Goal: Information Seeking & Learning: Compare options

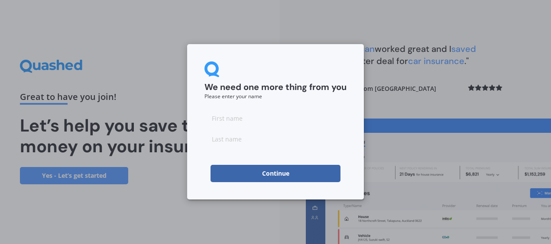
click at [256, 118] on input at bounding box center [275, 118] width 142 height 17
type input "Sharni"
type input "Ripohau"
click at [277, 176] on button "Continue" at bounding box center [275, 173] width 130 height 17
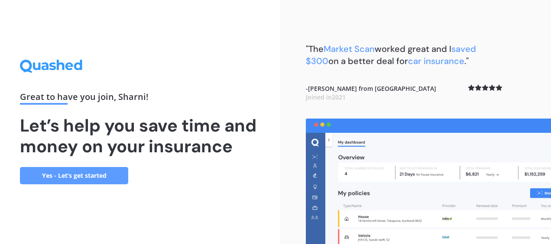
click at [90, 175] on link "Yes - Let’s get started" at bounding box center [74, 175] width 108 height 17
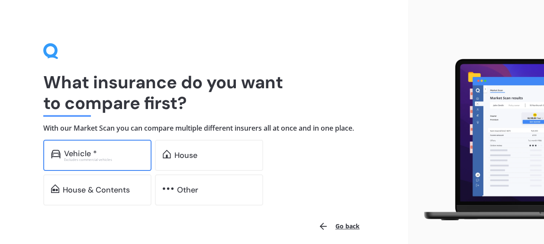
click at [99, 158] on div "Excludes commercial vehicles" at bounding box center [104, 159] width 80 height 3
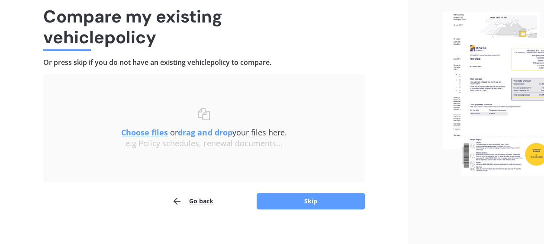
scroll to position [74, 0]
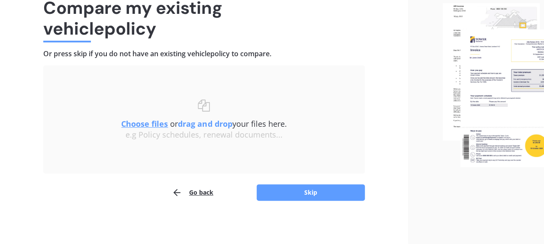
click at [149, 122] on u "Choose files" at bounding box center [144, 124] width 47 height 10
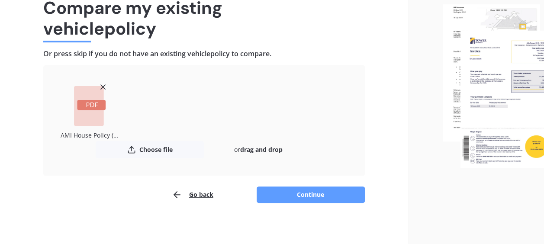
click at [103, 84] on icon at bounding box center [103, 87] width 9 height 9
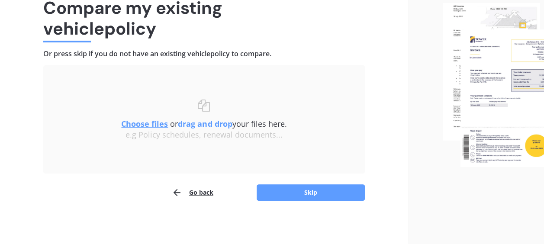
click at [197, 195] on button "Go back" at bounding box center [193, 192] width 42 height 17
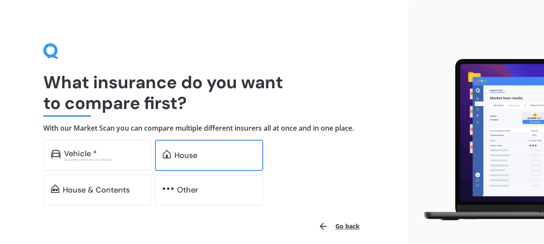
click at [179, 149] on div "House" at bounding box center [209, 155] width 108 height 31
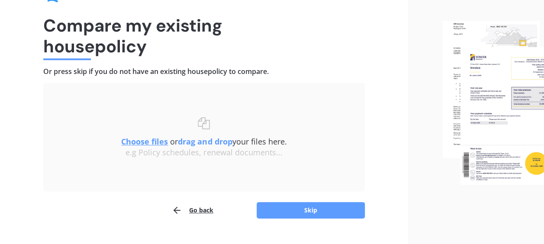
scroll to position [74, 0]
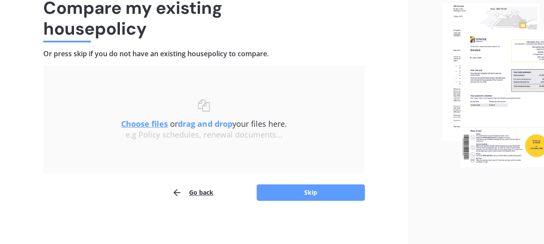
click at [148, 124] on u "Choose files" at bounding box center [144, 124] width 47 height 10
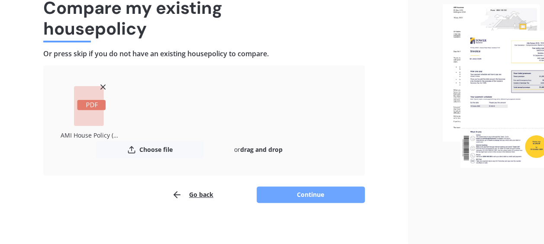
click at [310, 192] on button "Continue" at bounding box center [311, 195] width 108 height 16
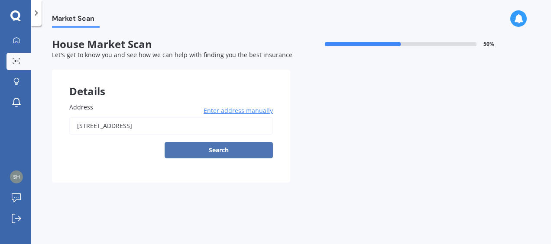
click at [233, 151] on button "Search" at bounding box center [219, 150] width 108 height 16
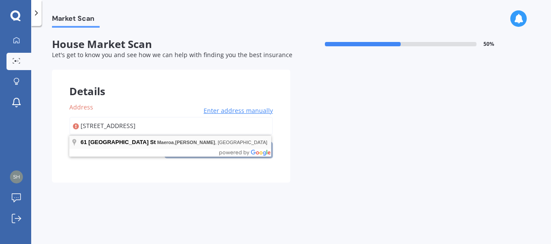
type input "[STREET_ADDRESS][PERSON_NAME]"
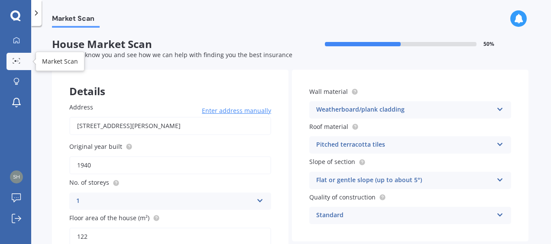
click at [19, 60] on icon at bounding box center [17, 61] width 8 height 6
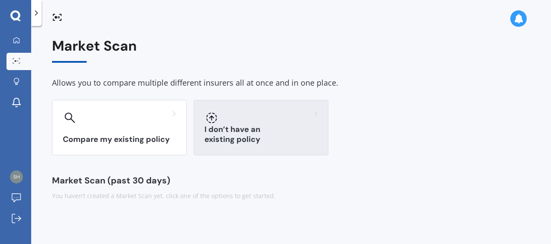
click at [265, 119] on div at bounding box center [260, 118] width 113 height 14
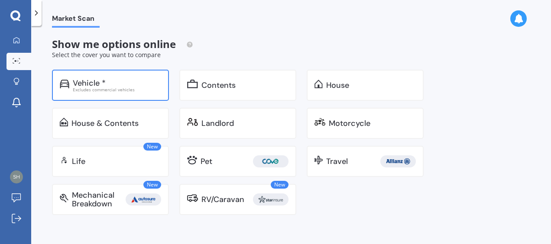
click at [126, 94] on div "Vehicle * Excludes commercial vehicles" at bounding box center [110, 85] width 117 height 31
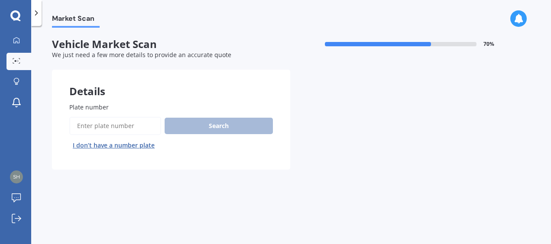
click at [115, 125] on input "Plate number" at bounding box center [115, 126] width 92 height 18
paste input "MAW436"
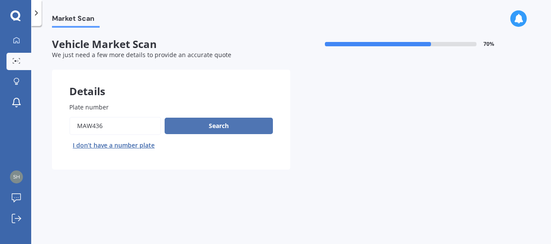
type input "MAW436"
click at [231, 126] on button "Search" at bounding box center [219, 126] width 108 height 16
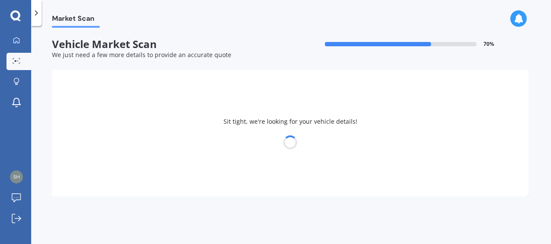
select select "SUBARU"
select select "IMPREZA"
